Goal: Task Accomplishment & Management: Complete application form

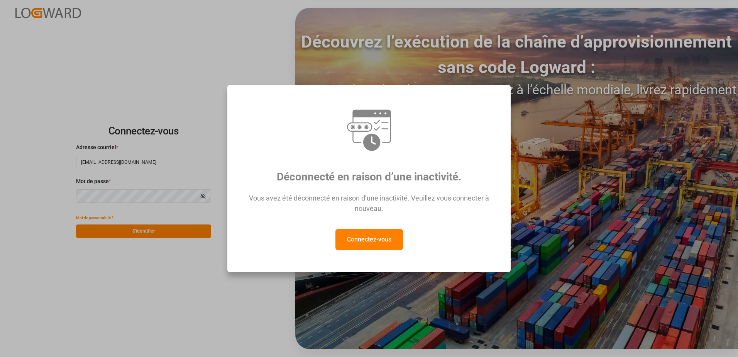
click at [379, 247] on button "Connectez-vous" at bounding box center [370, 239] width 68 height 21
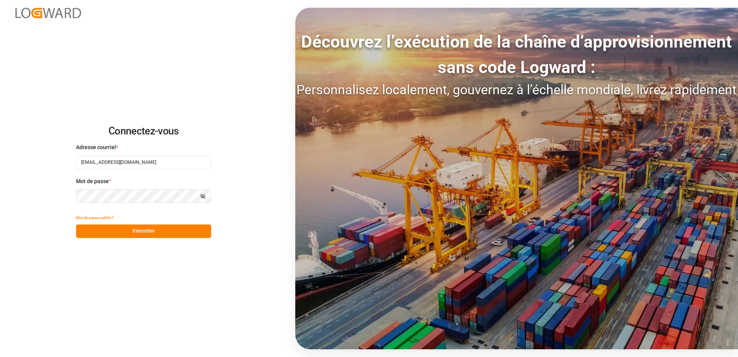
click at [154, 232] on button "S'identifier" at bounding box center [143, 231] width 135 height 14
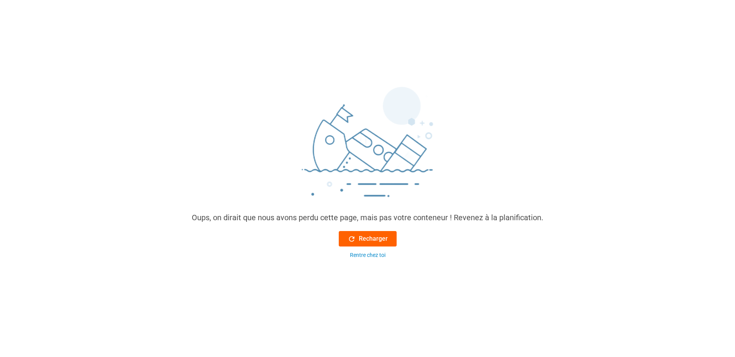
click at [379, 238] on font "Recharger" at bounding box center [373, 238] width 29 height 9
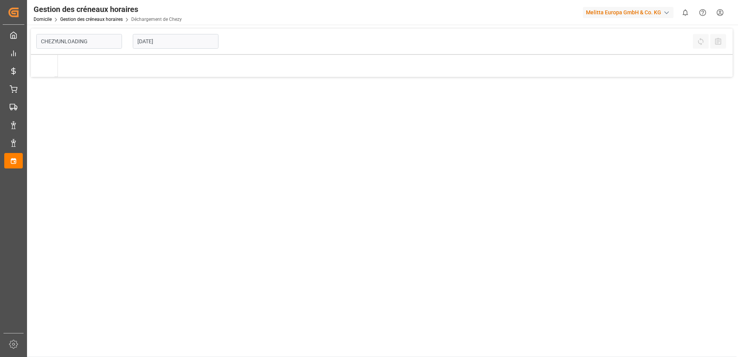
type input "Chezy Unloading"
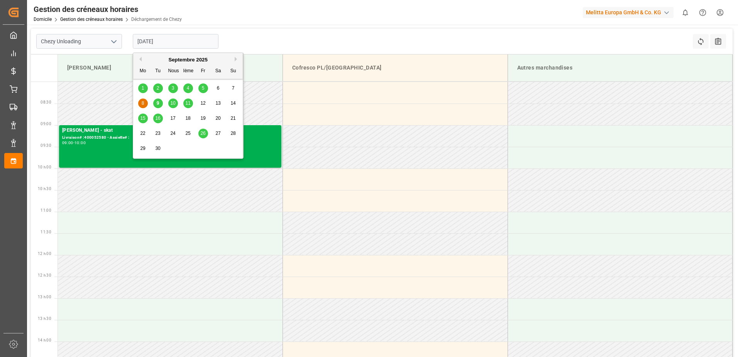
click at [143, 43] on input "[DATE]" at bounding box center [176, 41] width 86 height 15
click at [161, 102] on div "9" at bounding box center [158, 103] width 10 height 9
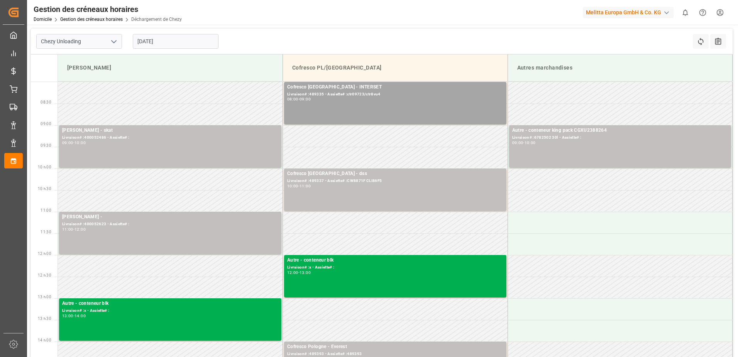
click at [143, 42] on input "[DATE]" at bounding box center [176, 41] width 86 height 15
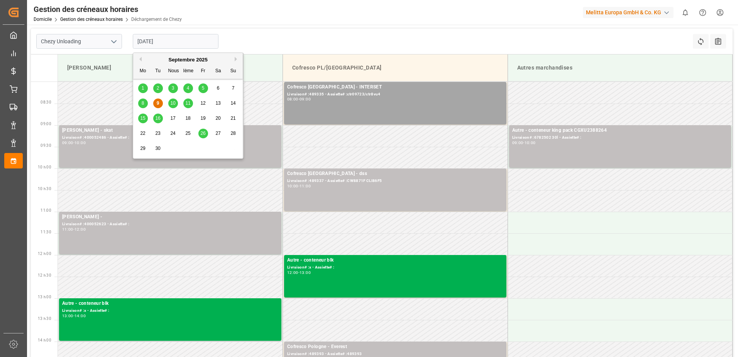
click at [146, 103] on div "8" at bounding box center [143, 103] width 10 height 9
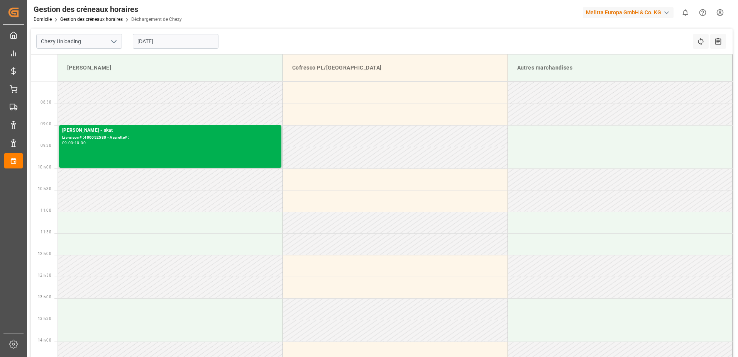
click at [144, 41] on input "[DATE]" at bounding box center [176, 41] width 86 height 15
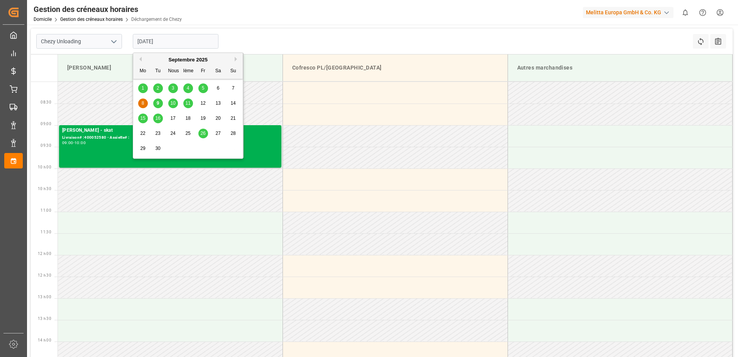
click at [177, 101] on div "10" at bounding box center [173, 103] width 10 height 9
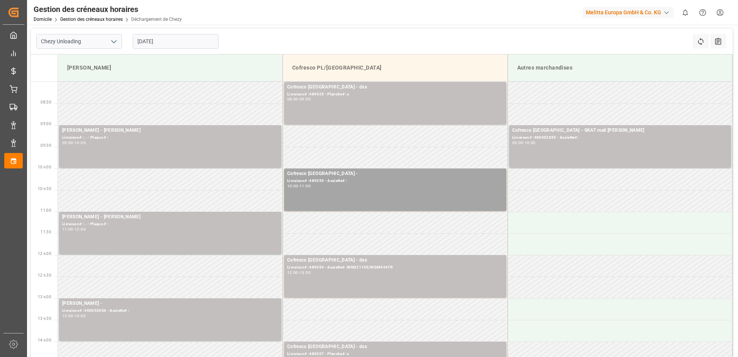
click at [142, 39] on input "[DATE]" at bounding box center [176, 41] width 86 height 15
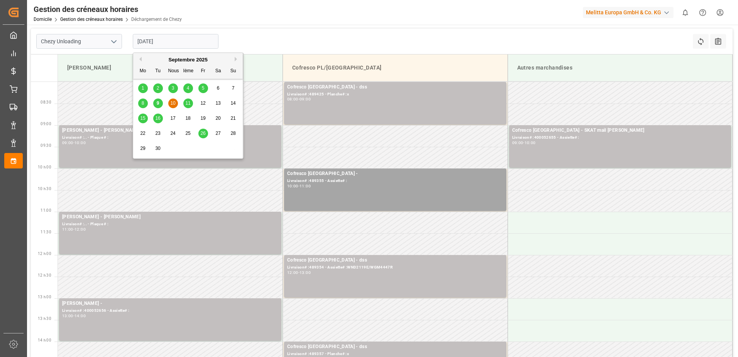
click at [159, 103] on div "9" at bounding box center [158, 103] width 10 height 9
type input "[DATE]"
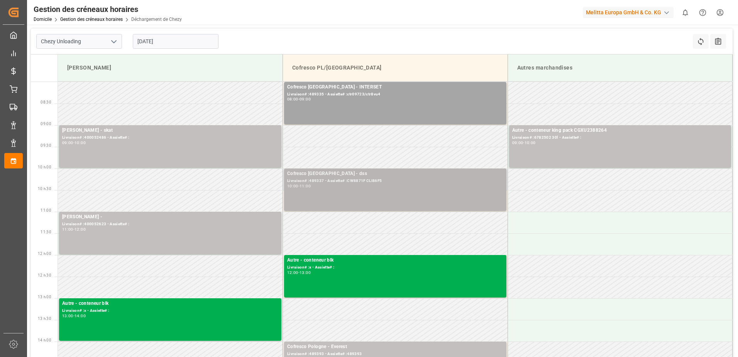
click at [333, 181] on div "Livraison# :489337 - Assiette# :CW8871F CLI86F5" at bounding box center [395, 181] width 216 height 7
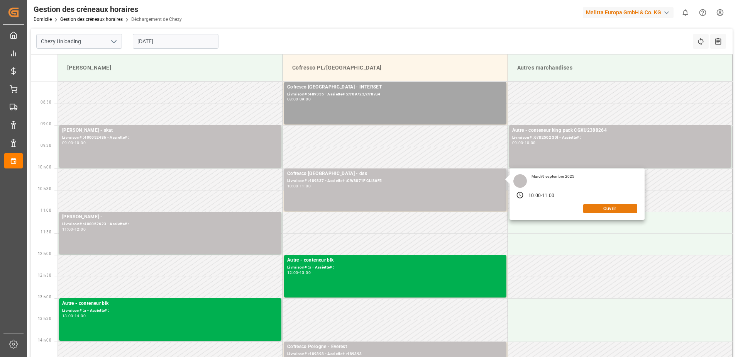
click at [616, 213] on div "Ouvrir" at bounding box center [577, 208] width 120 height 9
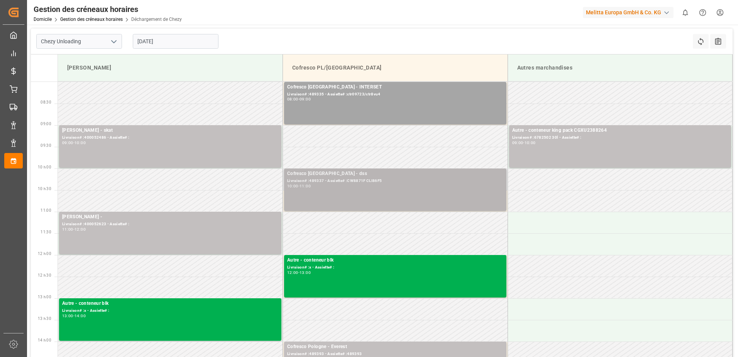
click at [402, 188] on div "10:00 - 11:00" at bounding box center [395, 186] width 216 height 4
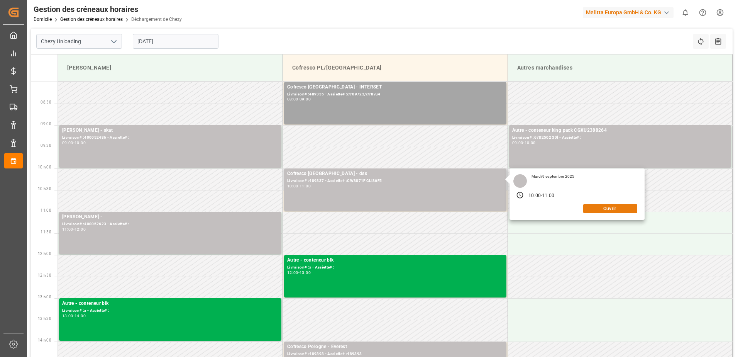
click at [609, 206] on button "Ouvrir" at bounding box center [610, 208] width 54 height 9
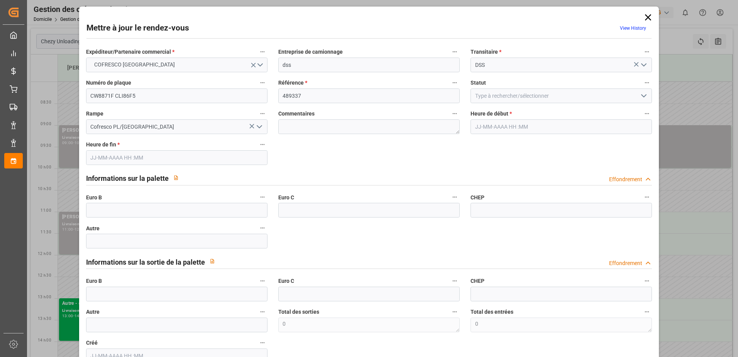
type input "[DATE] 10:00"
type input "[DATE] 11:00"
type input "[DATE] 08:34"
click at [199, 214] on input "text" at bounding box center [176, 210] width 181 height 15
type input "33"
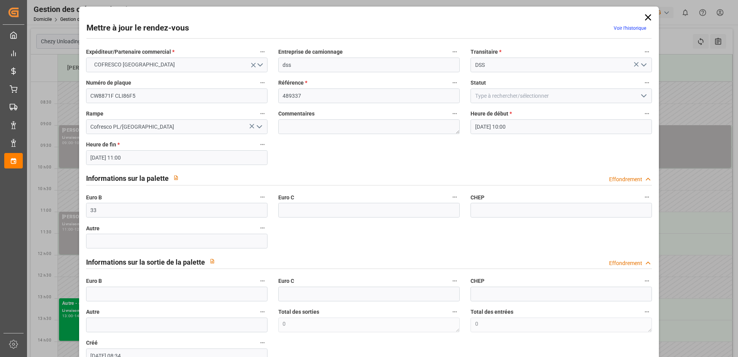
click at [639, 93] on icon "Ouvrir le menu" at bounding box center [643, 95] width 9 height 9
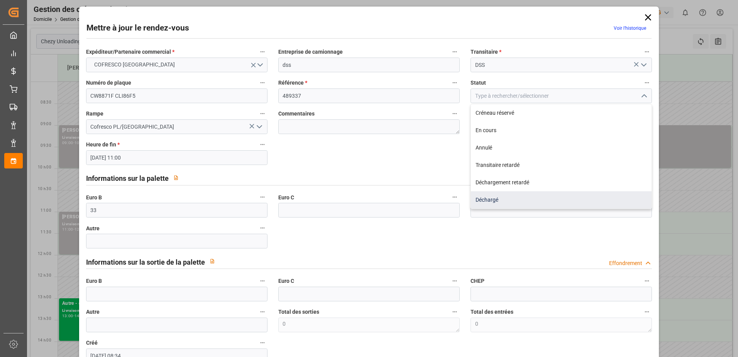
click at [499, 202] on div "Déchargé" at bounding box center [561, 199] width 181 height 17
type input "Unloaded"
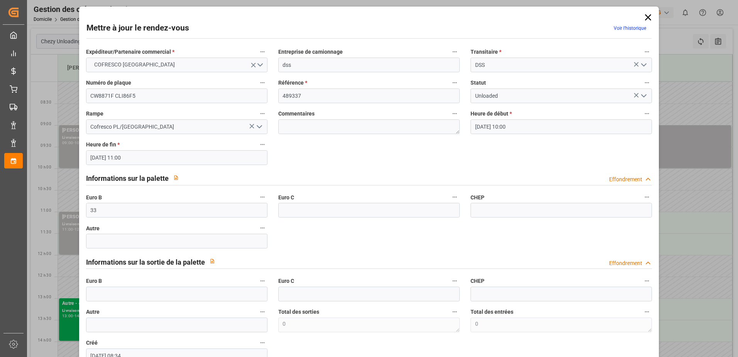
scroll to position [51, 0]
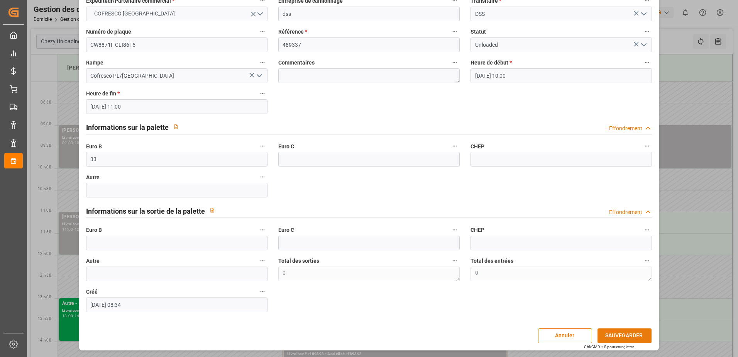
click at [617, 334] on button "SAUVEGARDER" at bounding box center [625, 335] width 54 height 15
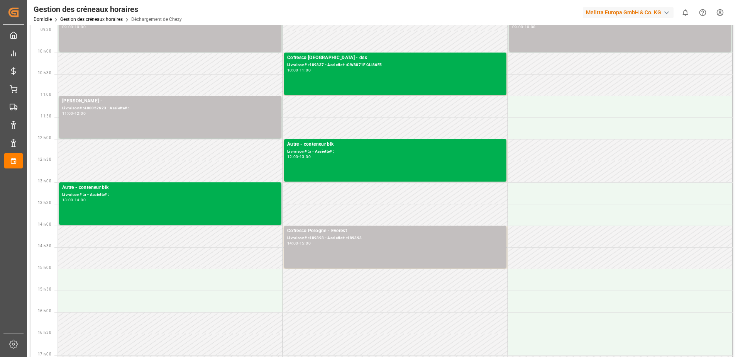
scroll to position [39, 0]
